Goal: Navigation & Orientation: Understand site structure

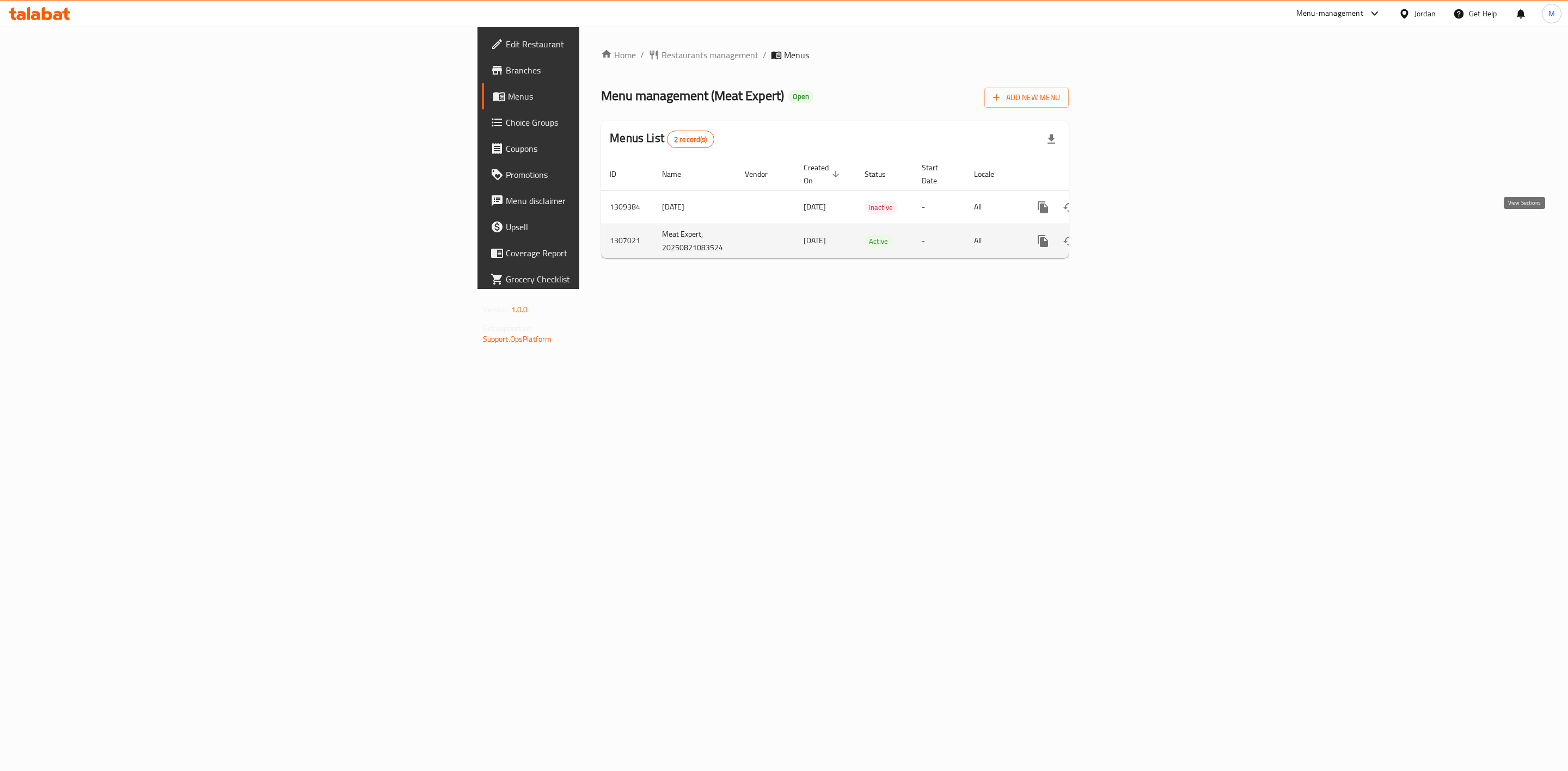
click at [1128, 235] on icon "enhanced table" at bounding box center [1121, 241] width 13 height 13
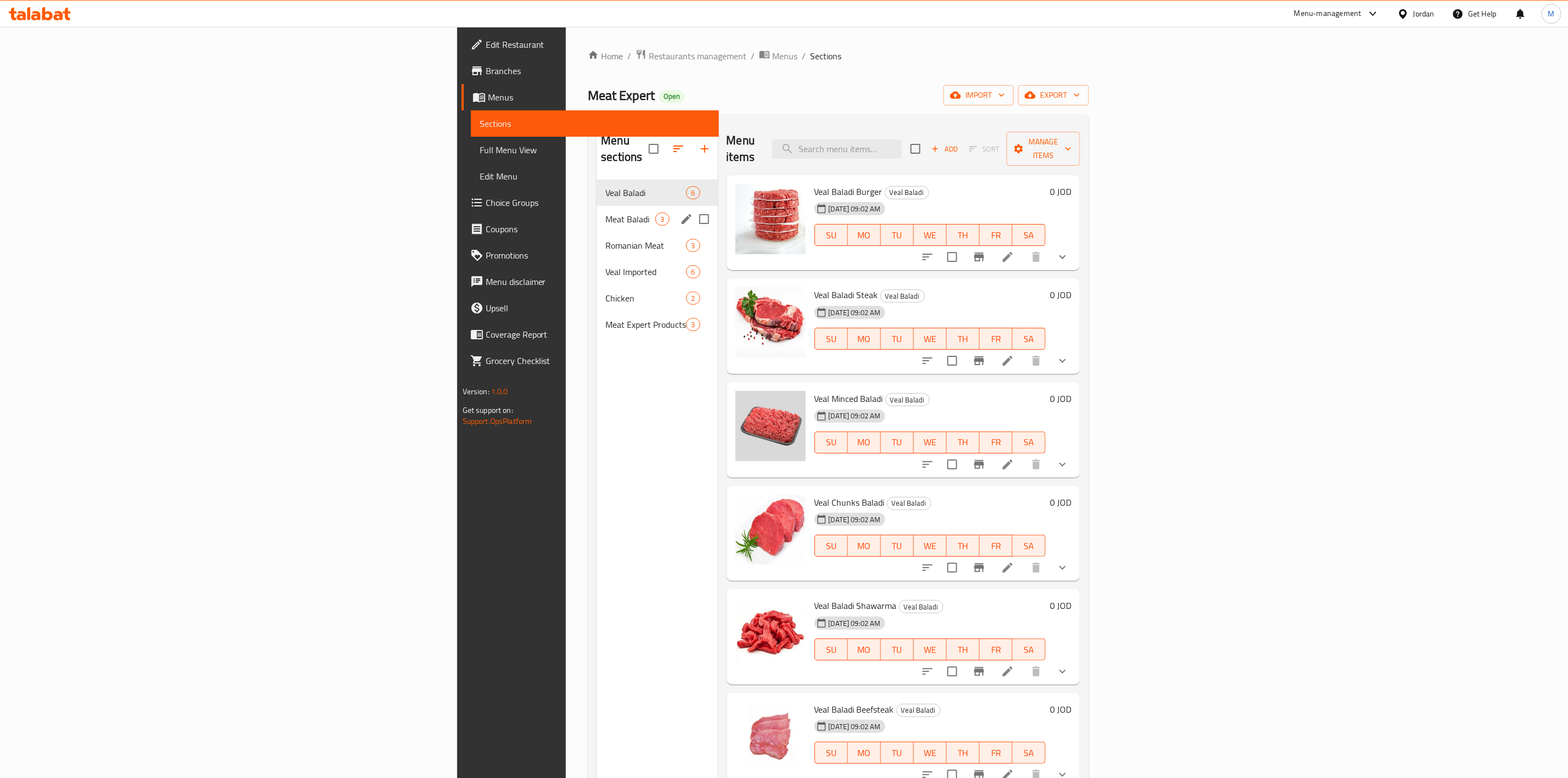
click at [597, 210] on div "Meat Baladi 3" at bounding box center [657, 219] width 121 height 26
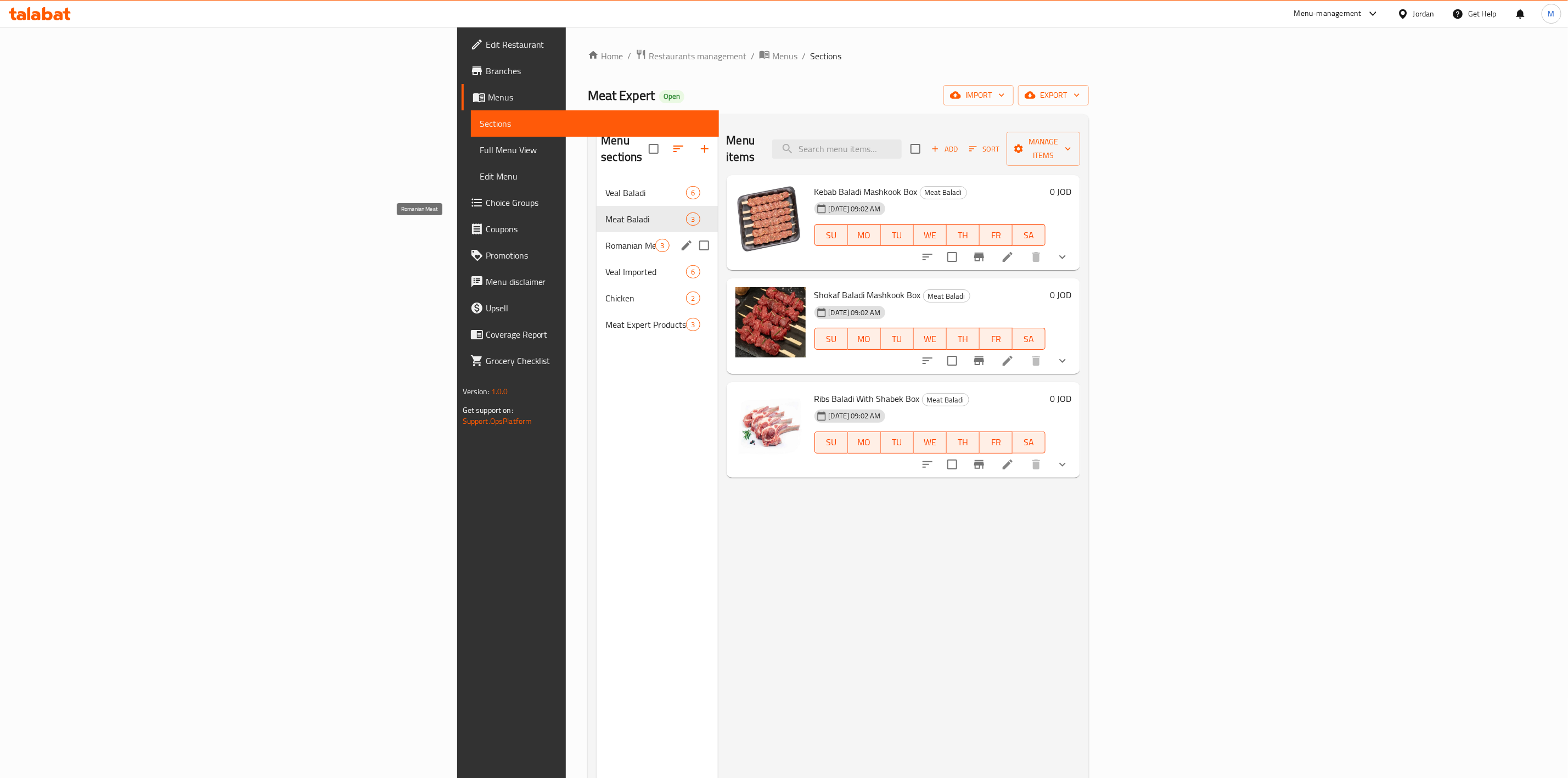
click at [606, 239] on span "Romanian Meat" at bounding box center [630, 245] width 50 height 13
click at [597, 259] on div "Veal Imported 6" at bounding box center [657, 271] width 121 height 26
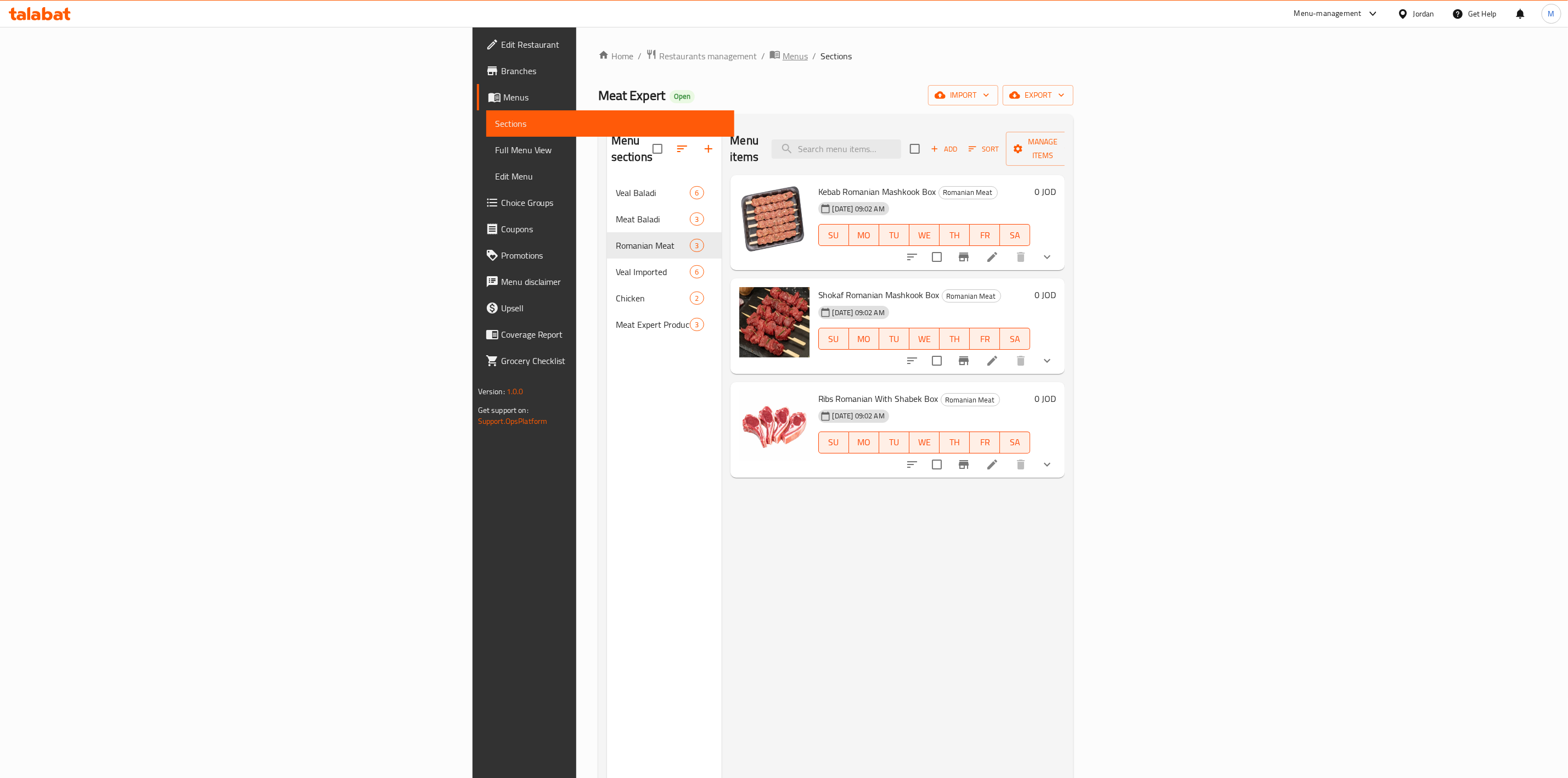
click at [782, 56] on span "Menus" at bounding box center [795, 55] width 25 height 13
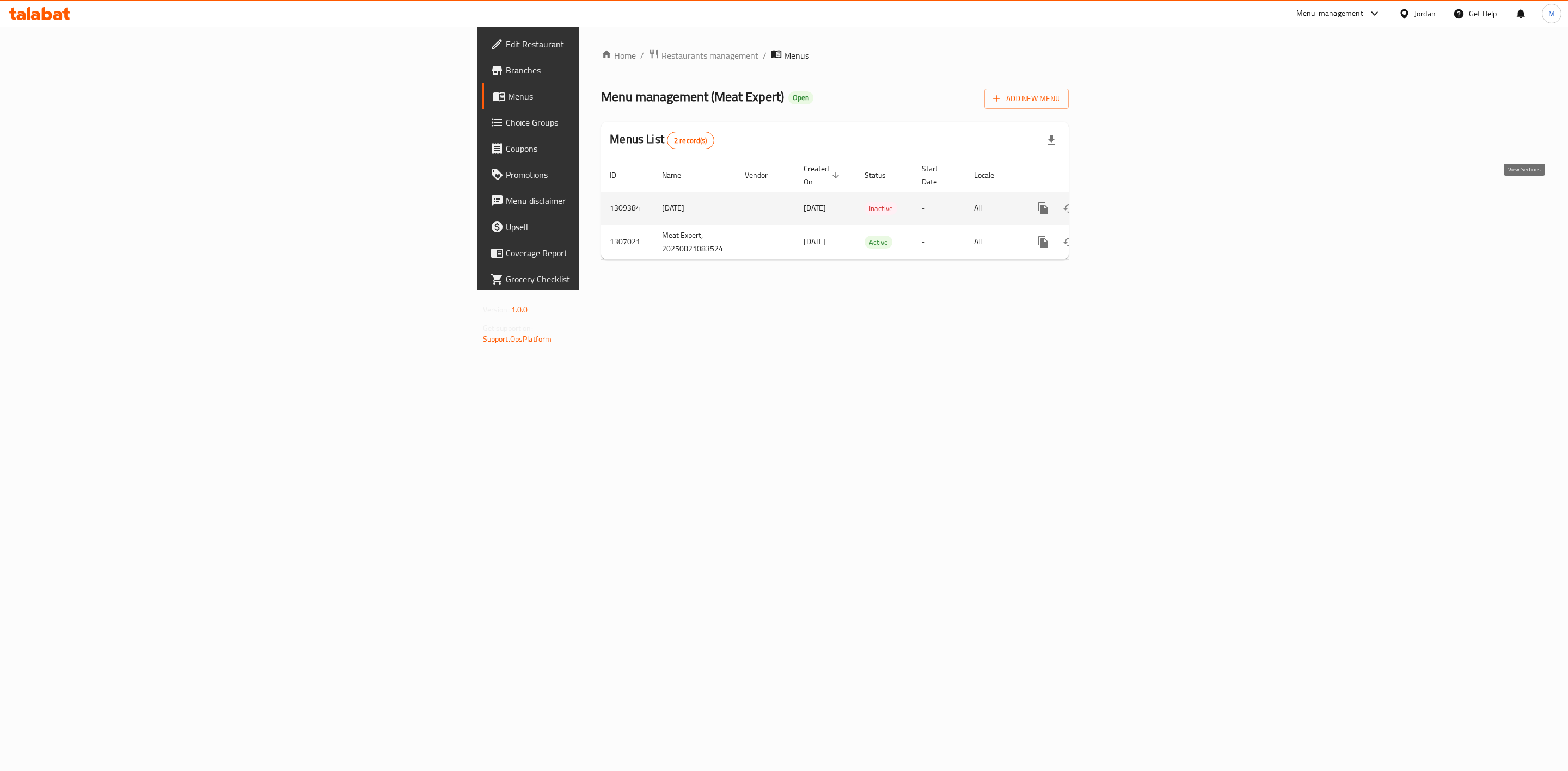
click at [1128, 202] on icon "enhanced table" at bounding box center [1121, 208] width 13 height 13
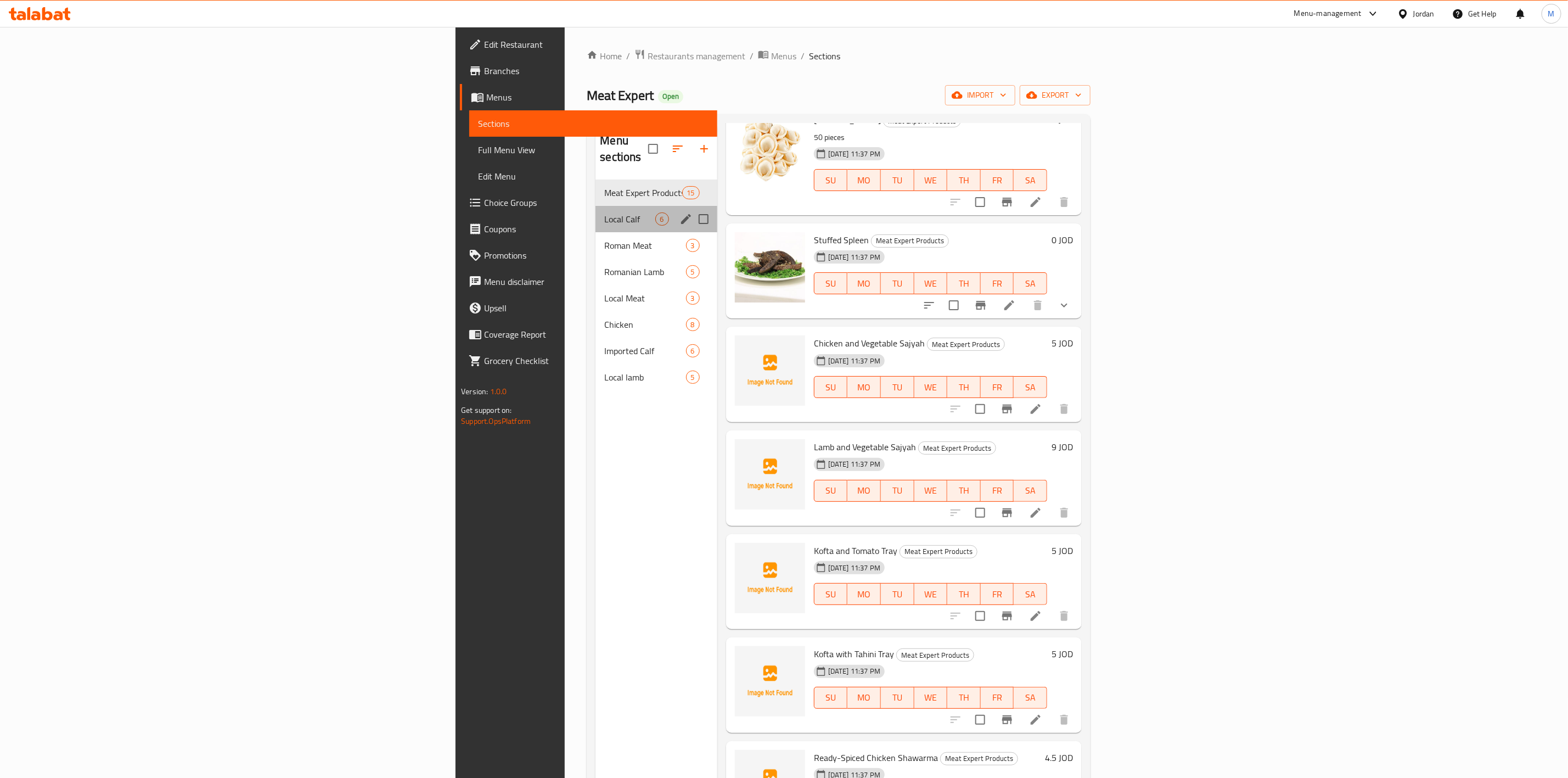
click at [595, 214] on div "Local Calf 6" at bounding box center [656, 219] width 122 height 26
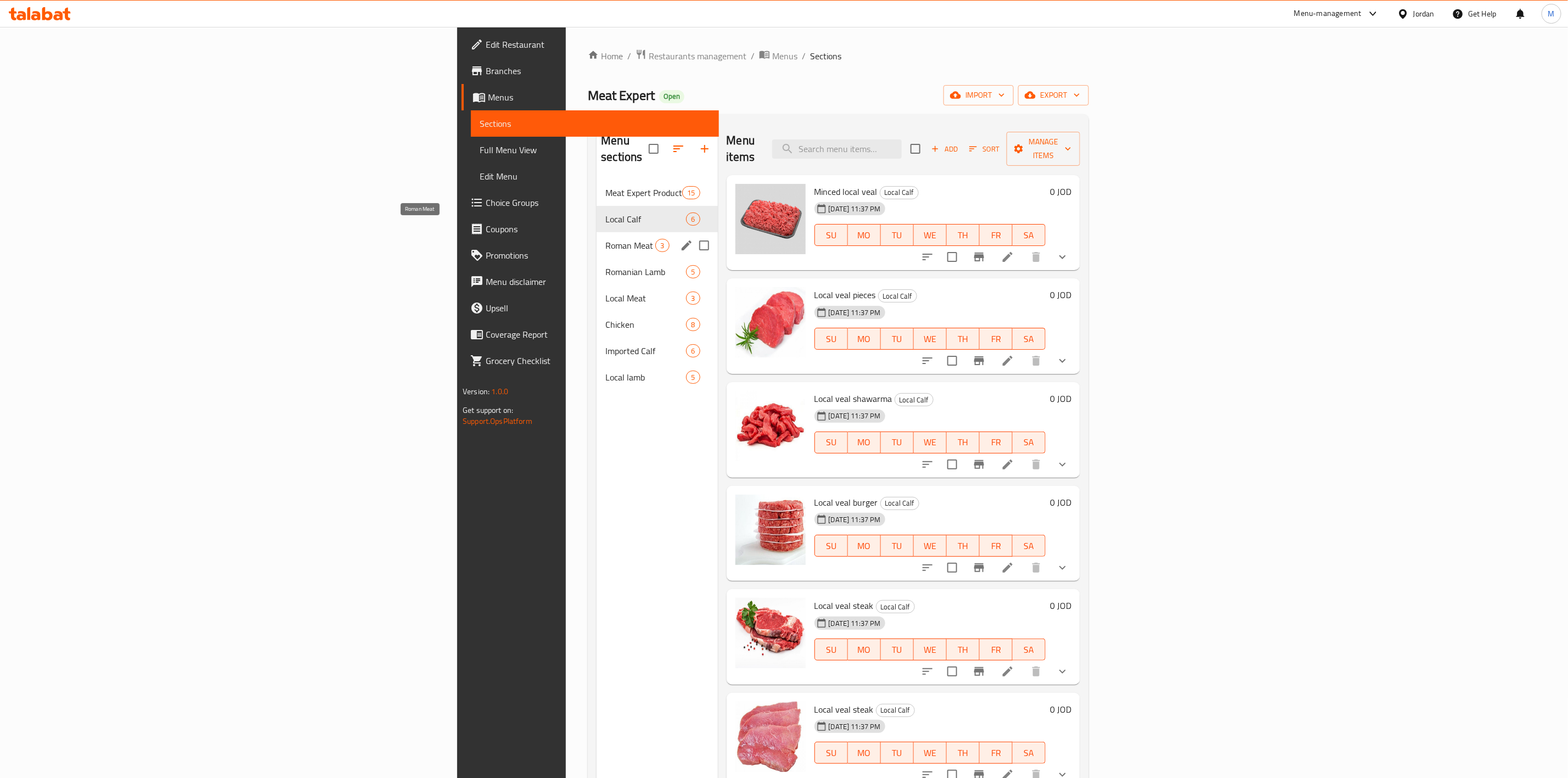
click at [606, 239] on span "Roman Meat" at bounding box center [630, 245] width 50 height 13
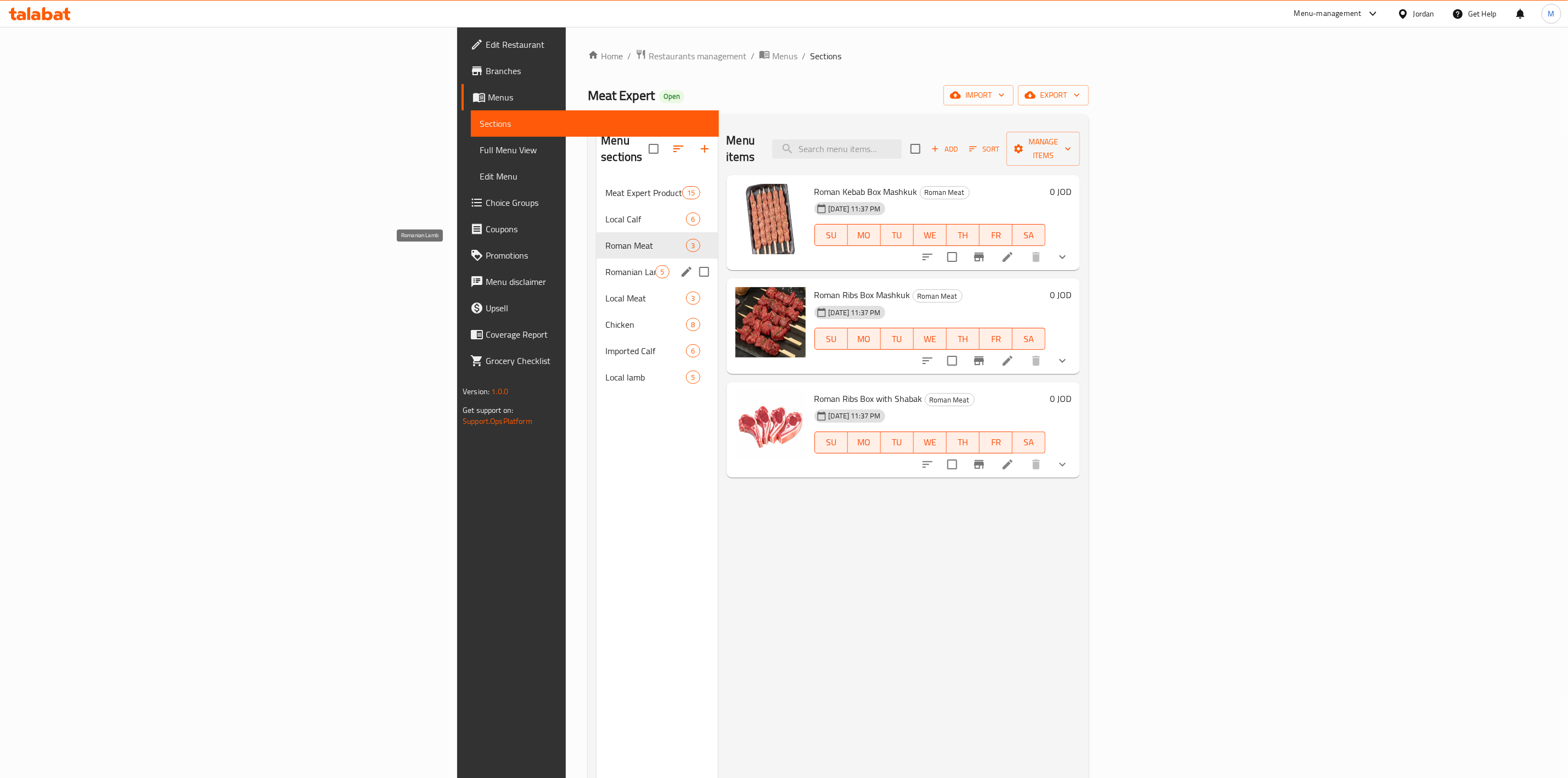
click at [606, 265] on span "Romanian Lamb" at bounding box center [630, 271] width 50 height 13
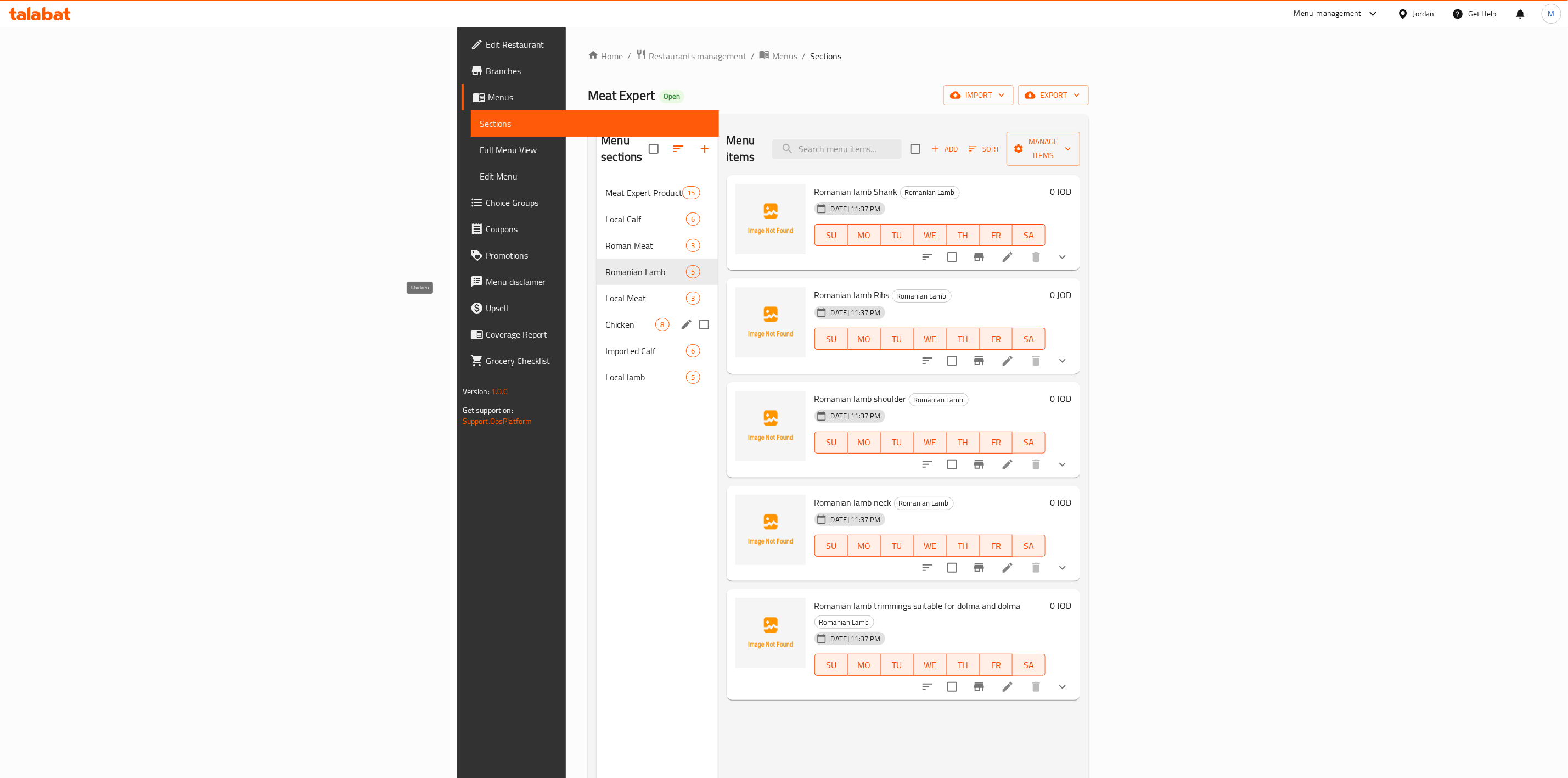
click at [597, 294] on div "Local Meat 3" at bounding box center [657, 298] width 121 height 26
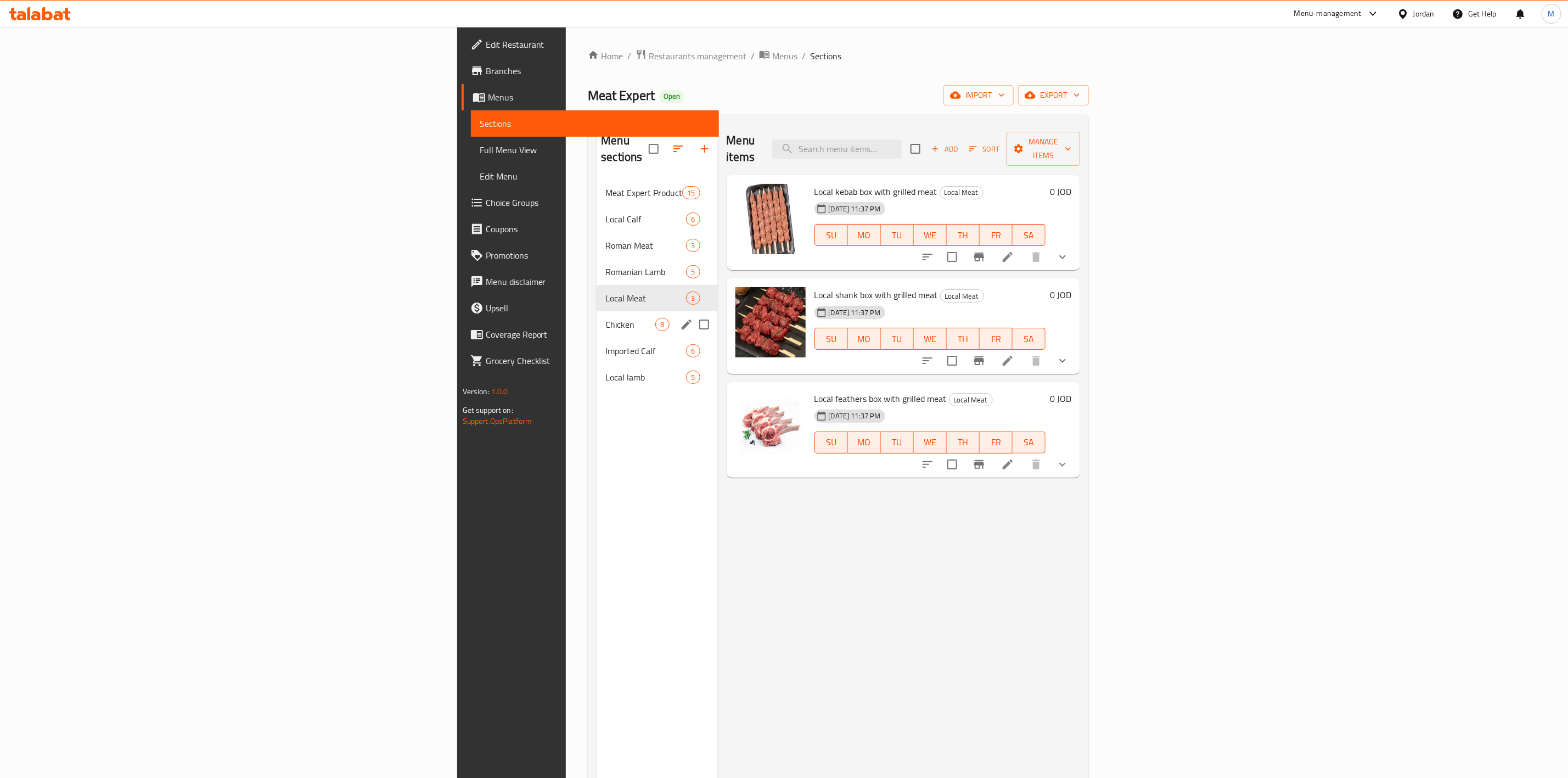
click at [597, 317] on div "Chicken 8" at bounding box center [657, 324] width 121 height 26
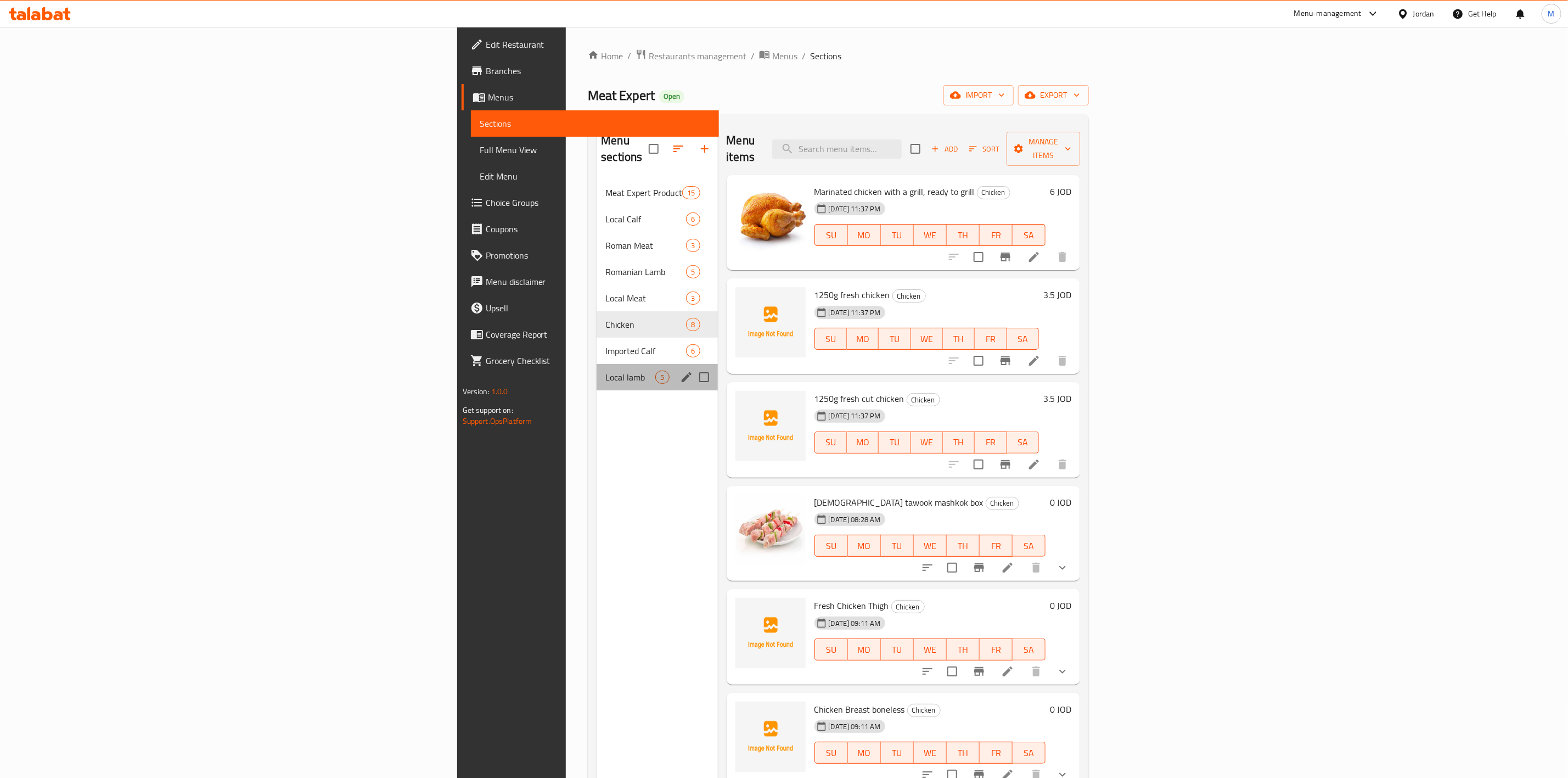
click at [597, 364] on div "Local lamb 5" at bounding box center [657, 377] width 121 height 26
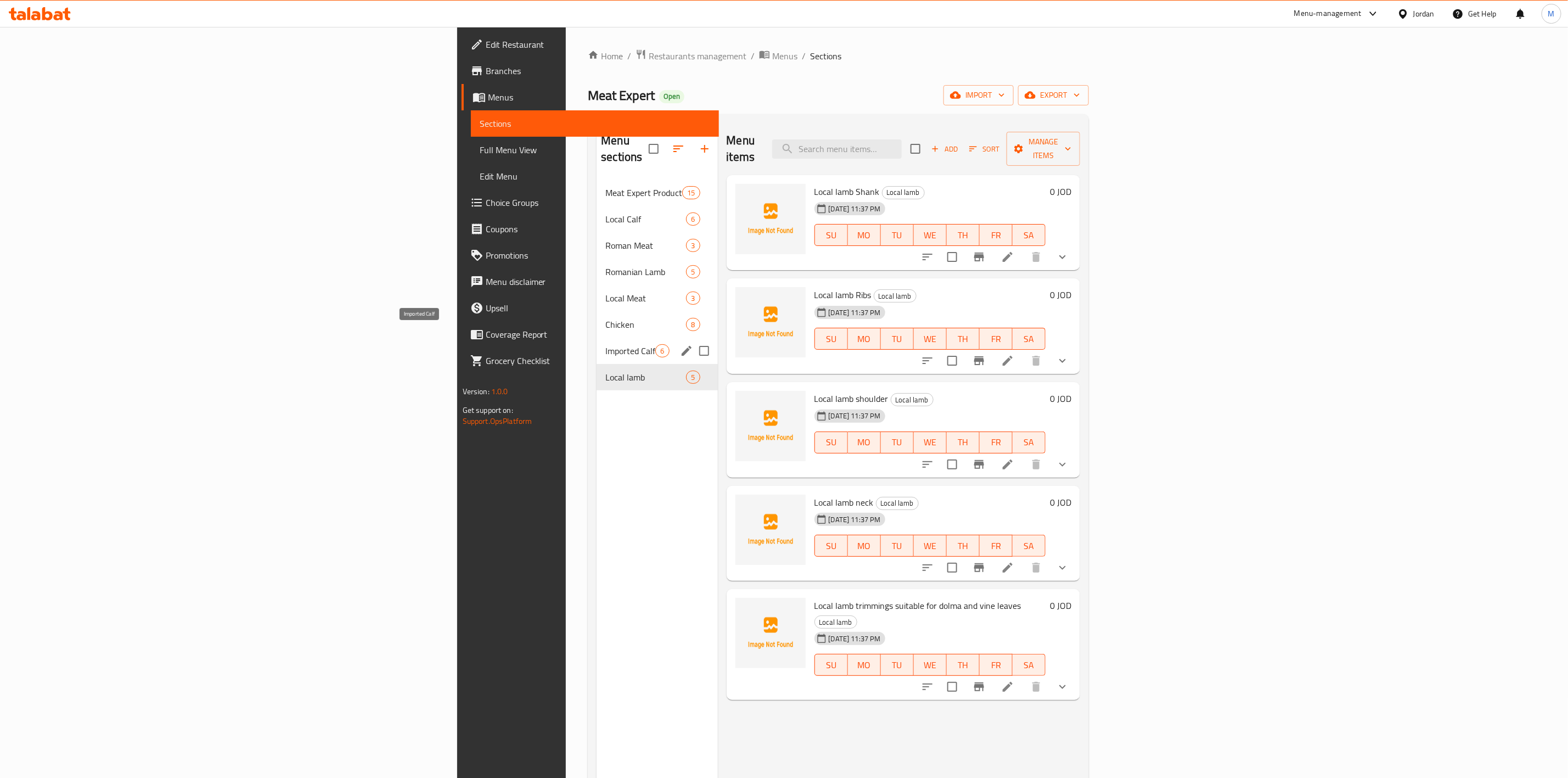
click at [606, 344] on span "Imported Calf" at bounding box center [630, 351] width 50 height 13
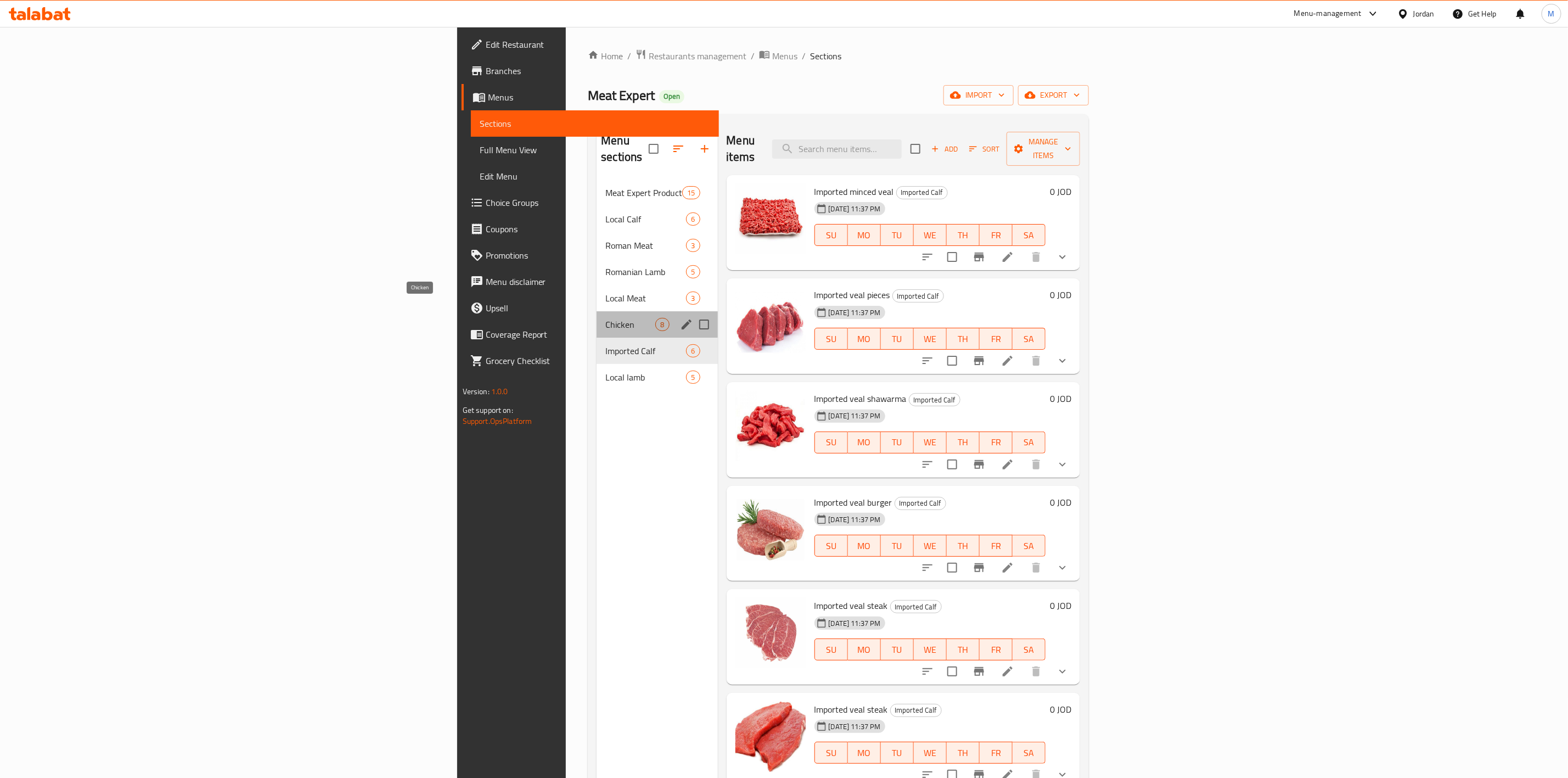
click at [606, 318] on span "Chicken" at bounding box center [630, 324] width 50 height 13
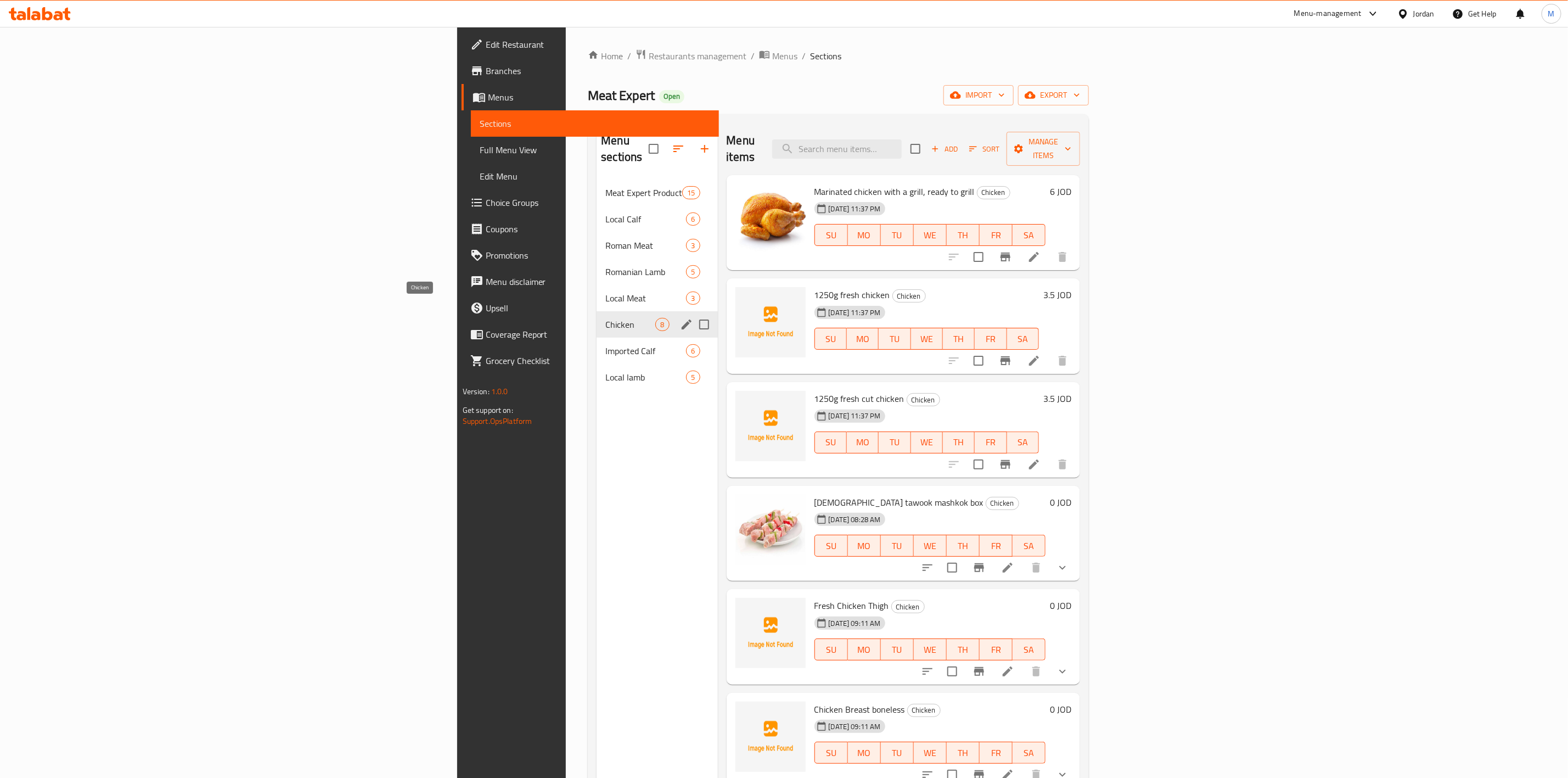
click at [597, 289] on div "Local Meat 3" at bounding box center [657, 298] width 121 height 26
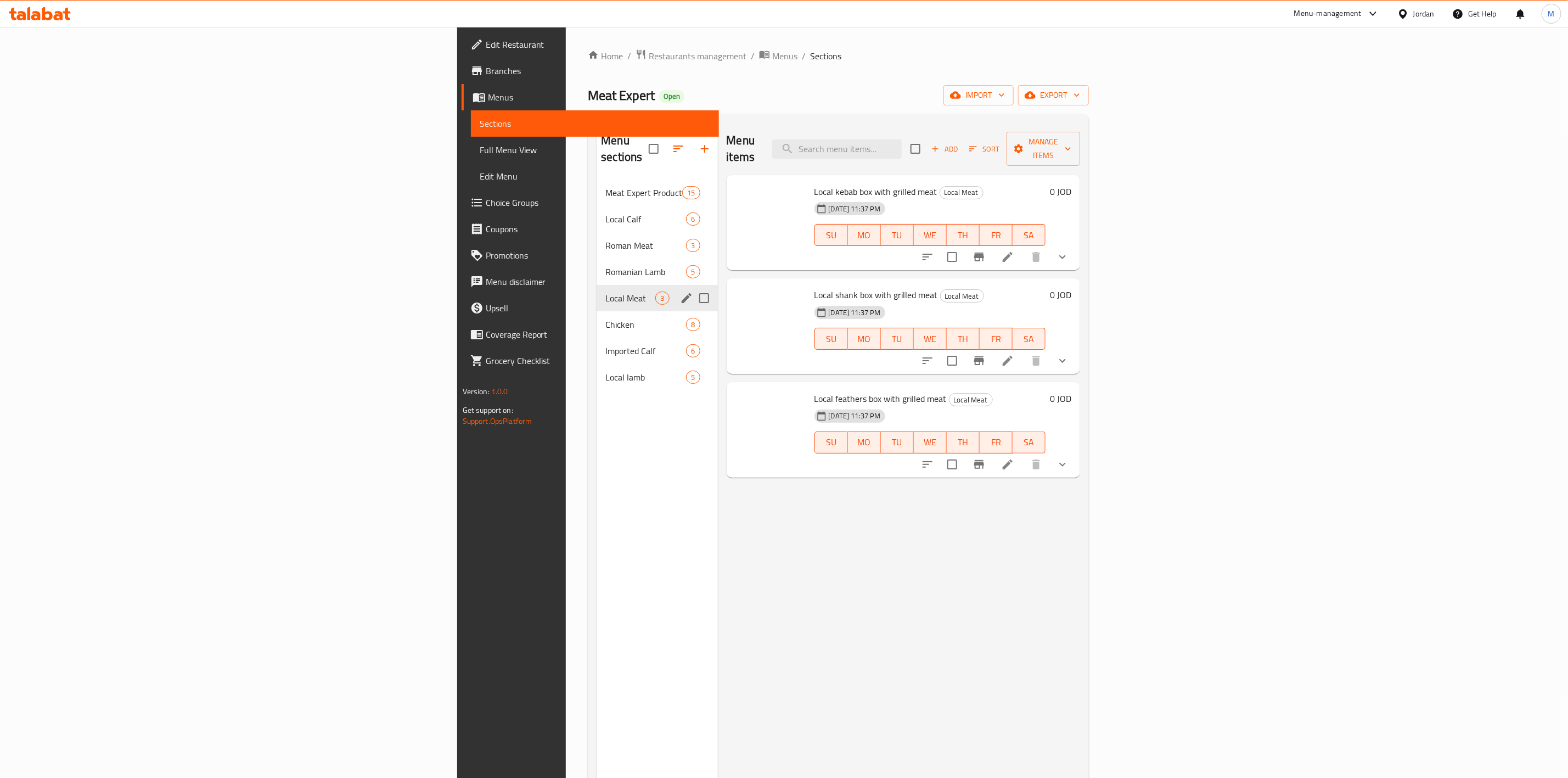
click at [597, 267] on div "Romanian Lamb 5" at bounding box center [657, 271] width 121 height 26
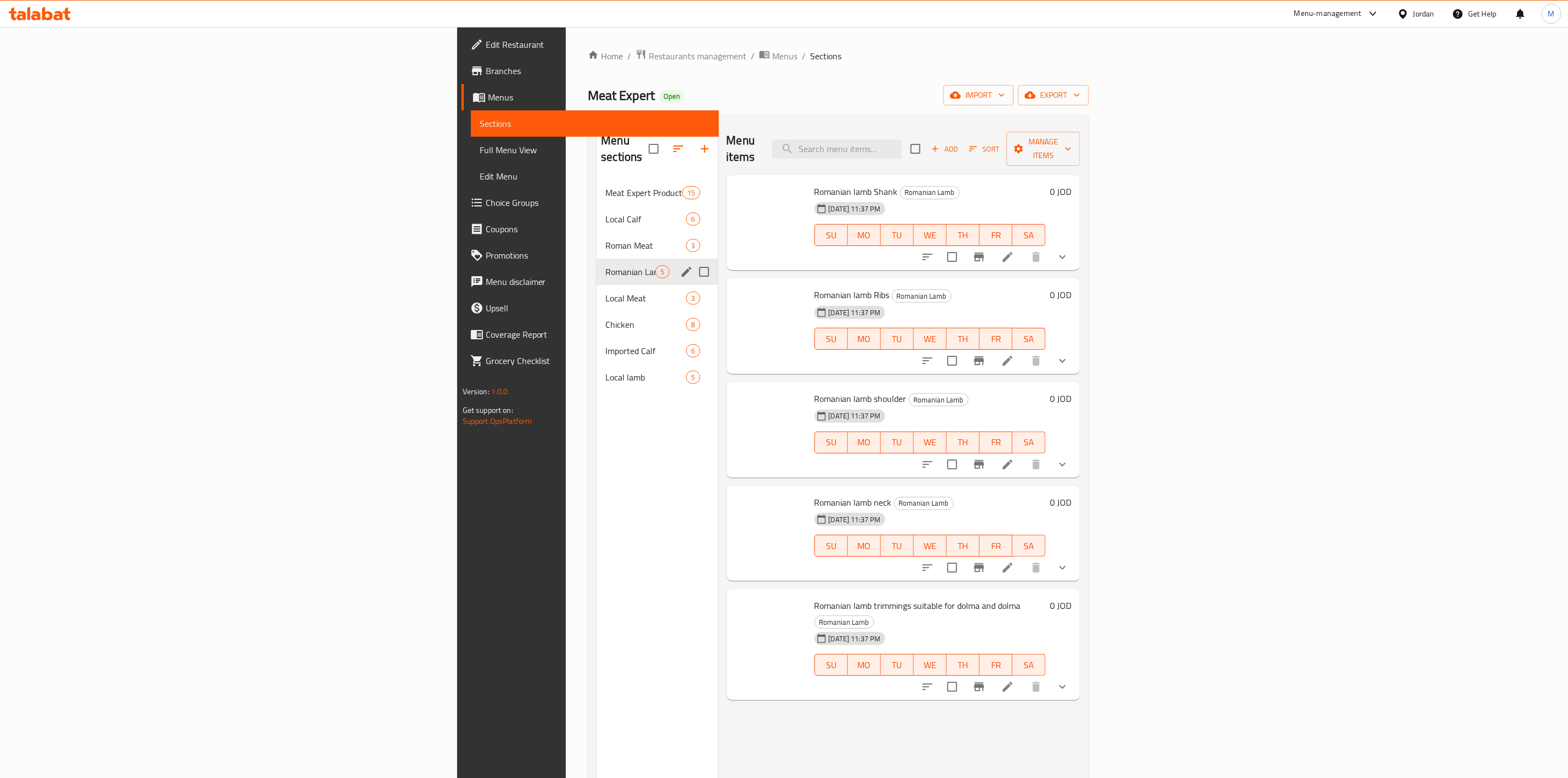
click at [606, 265] on span "Romanian Lamb" at bounding box center [630, 271] width 50 height 13
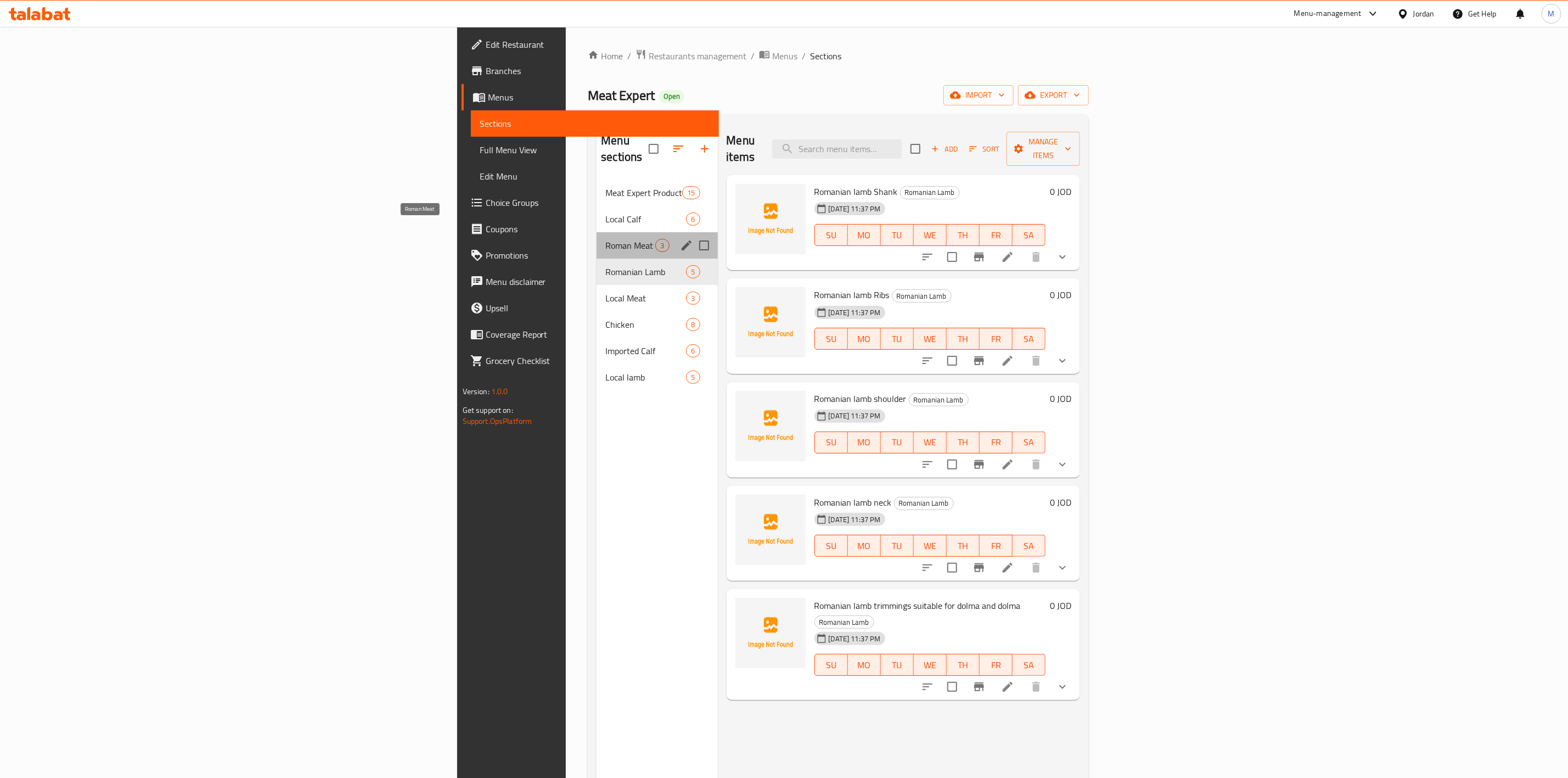
click at [606, 239] on span "Roman Meat" at bounding box center [630, 245] width 50 height 13
click at [606, 212] on span "Local Calf" at bounding box center [646, 219] width 80 height 13
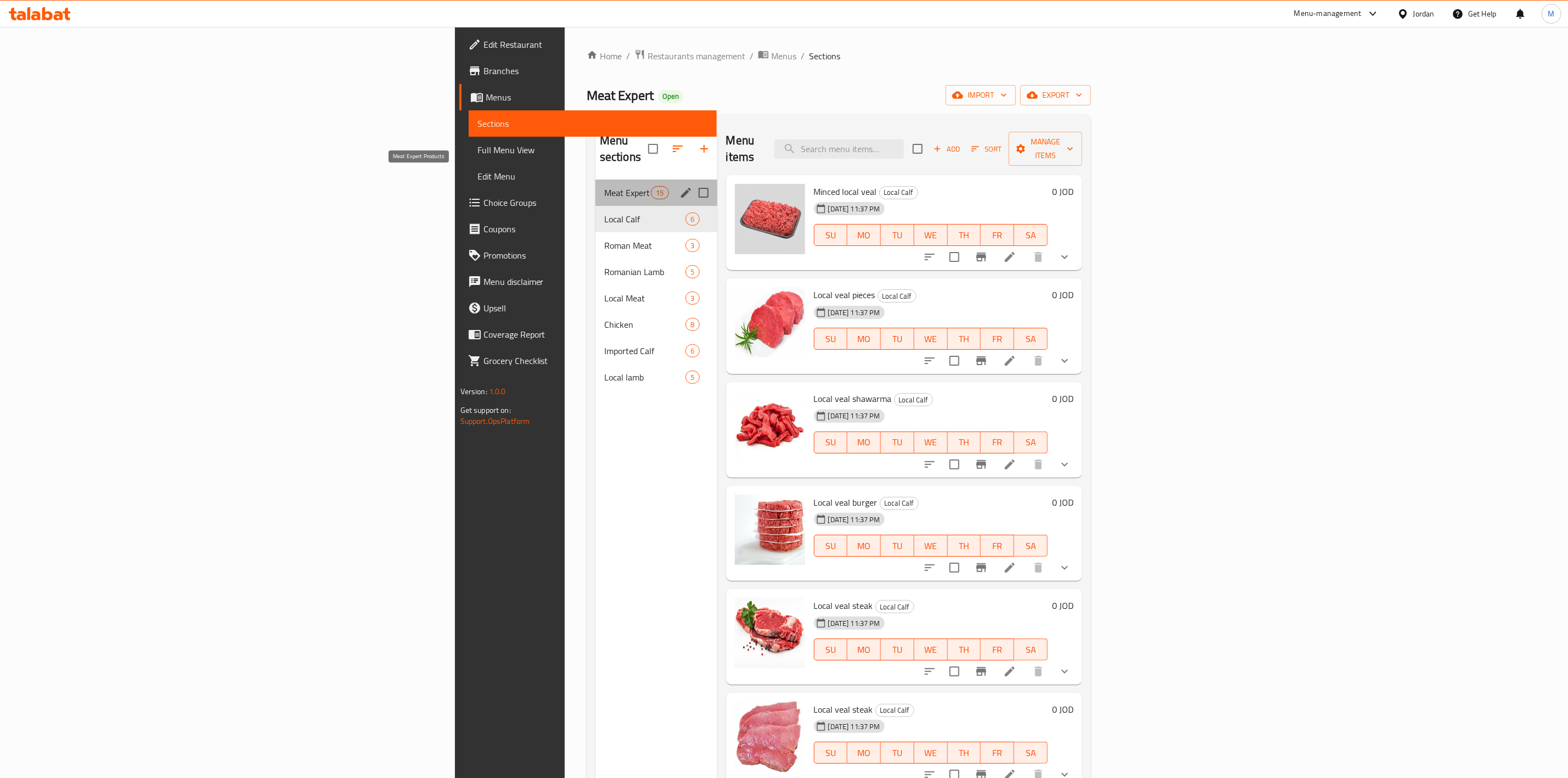
click at [604, 186] on span "Meat Expert Products" at bounding box center [628, 192] width 47 height 13
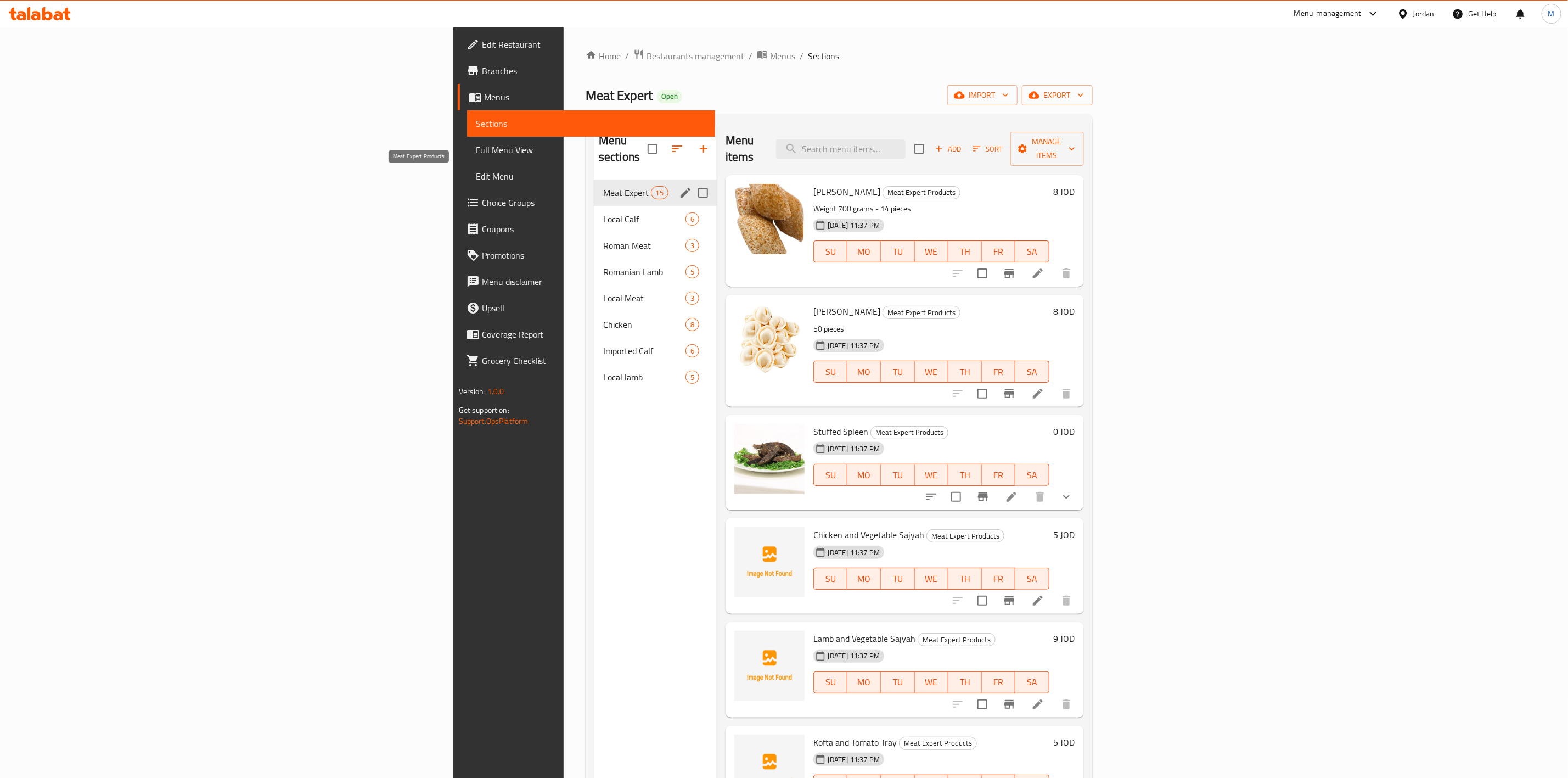
click at [603, 212] on span "Local Calf" at bounding box center [644, 219] width 82 height 13
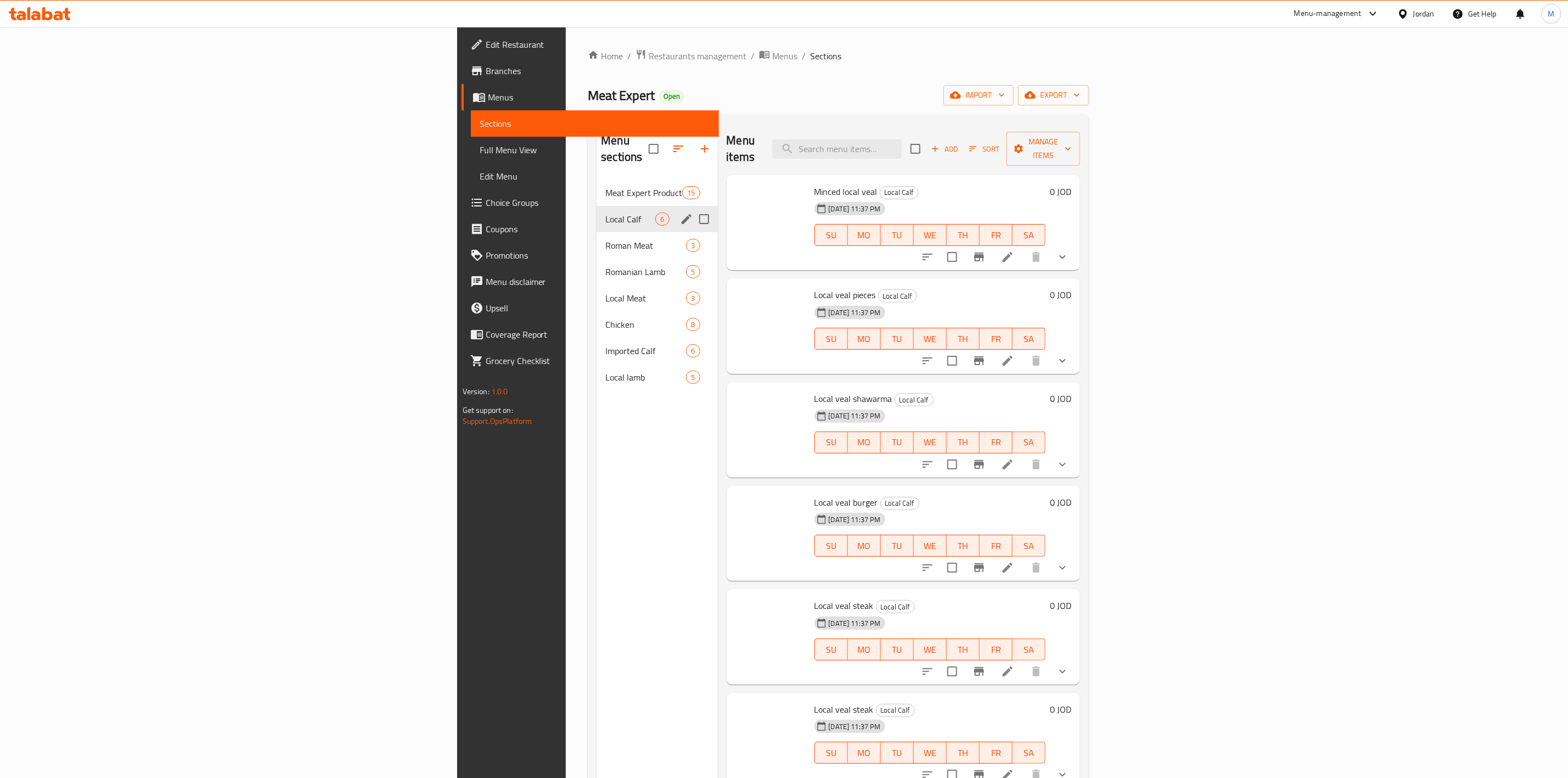
click at [597, 232] on div "Roman Meat 3" at bounding box center [657, 245] width 121 height 26
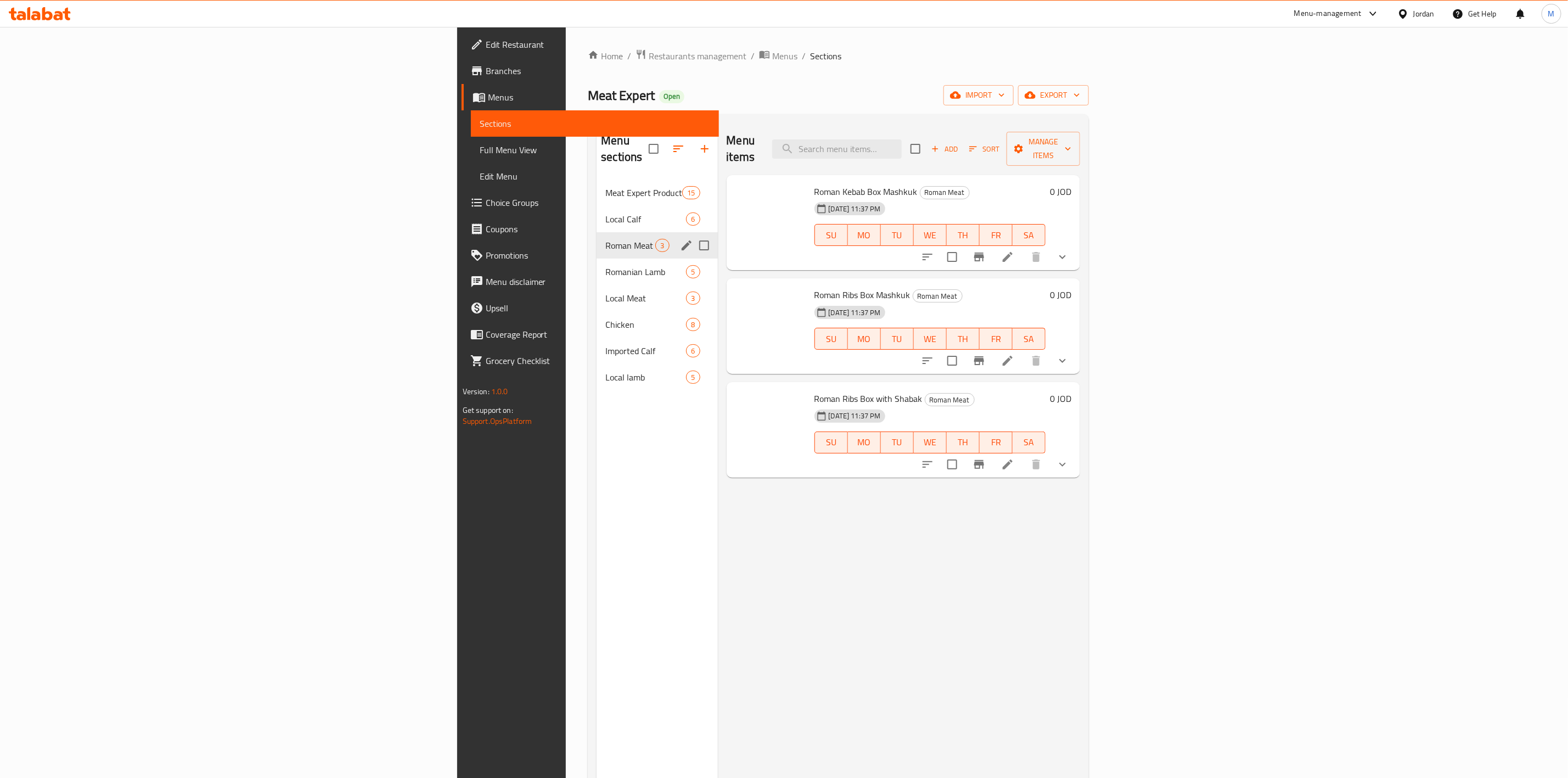
click at [597, 232] on div "Roman Meat 3" at bounding box center [657, 245] width 121 height 26
click at [606, 239] on span "Roman Meat" at bounding box center [630, 245] width 50 height 13
